Goal: Find specific page/section: Find specific page/section

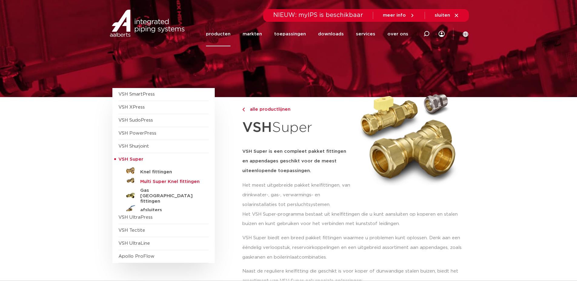
click at [156, 180] on h5 "Multi Super Knel fittingen" at bounding box center [170, 181] width 60 height 5
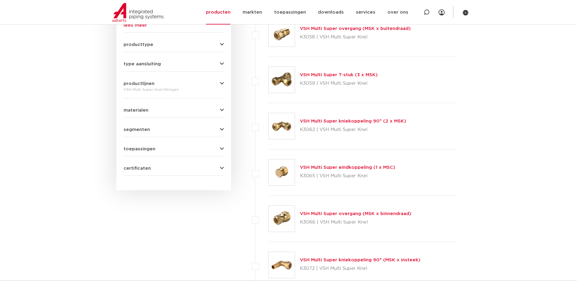
scroll to position [108, 0]
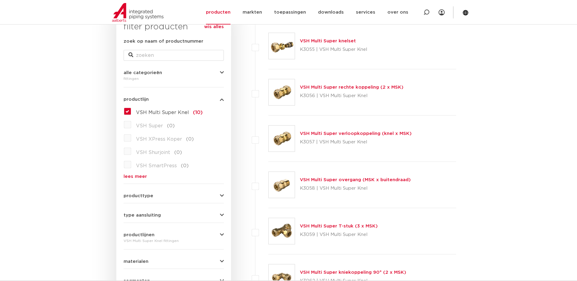
click at [131, 125] on label "VSH Super (0)" at bounding box center [153, 125] width 44 height 10
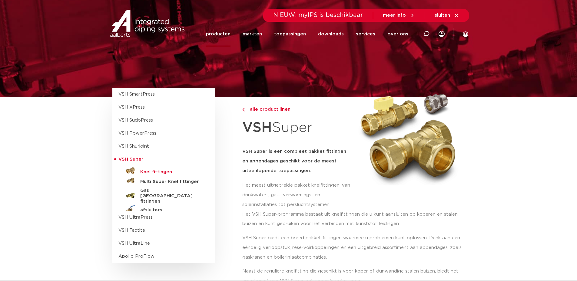
click at [154, 171] on h5 "Knel fittingen" at bounding box center [170, 172] width 60 height 5
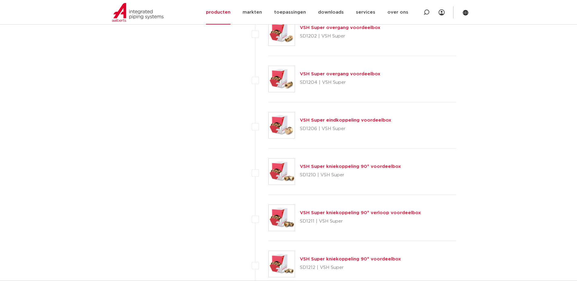
scroll to position [2683, 0]
